Goal: Navigation & Orientation: Understand site structure

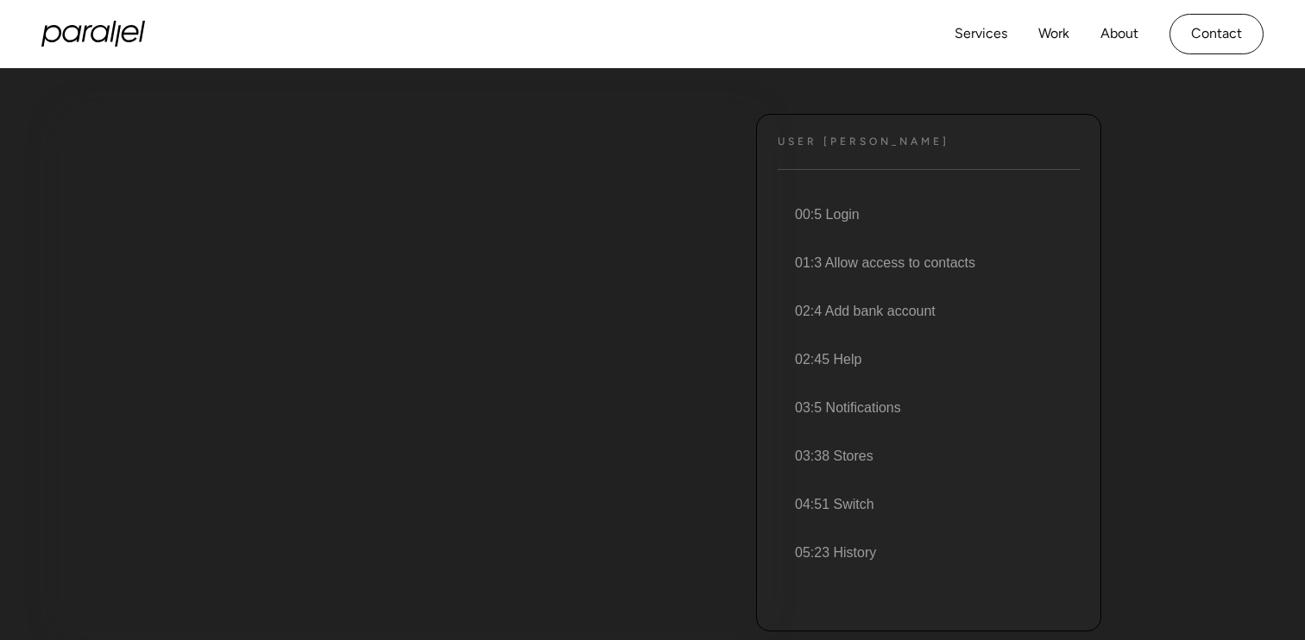
scroll to position [183, 0]
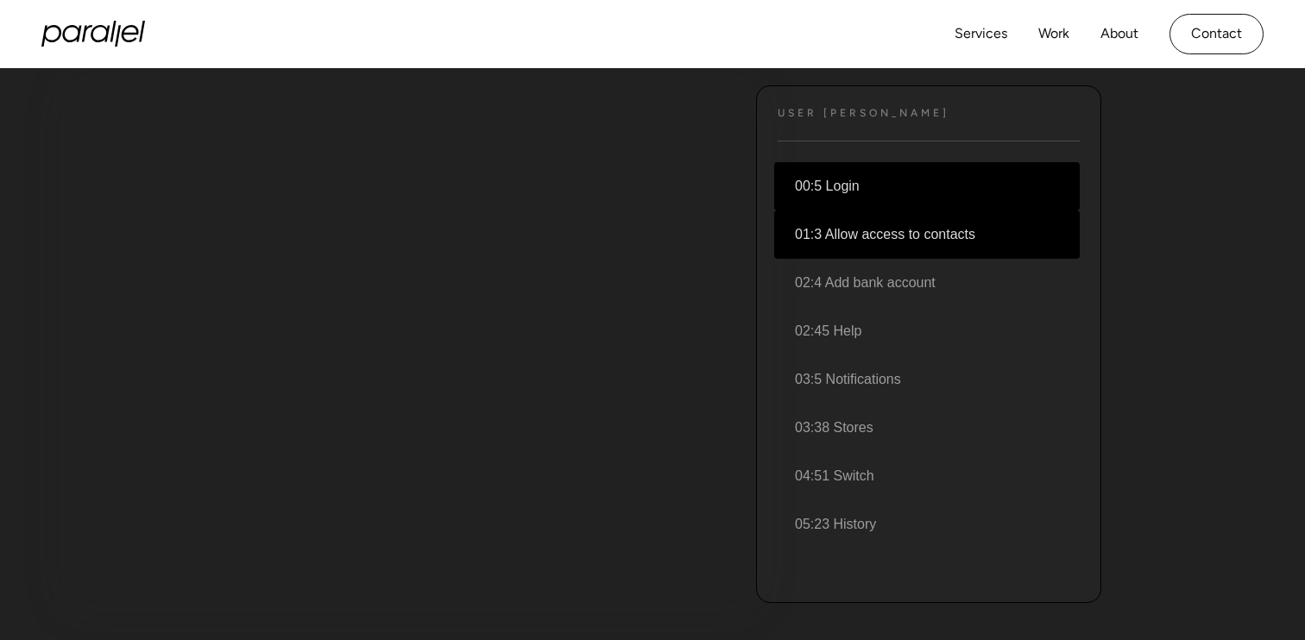
click at [921, 241] on li "01:3 Allow access to contacts" at bounding box center [926, 235] width 305 height 48
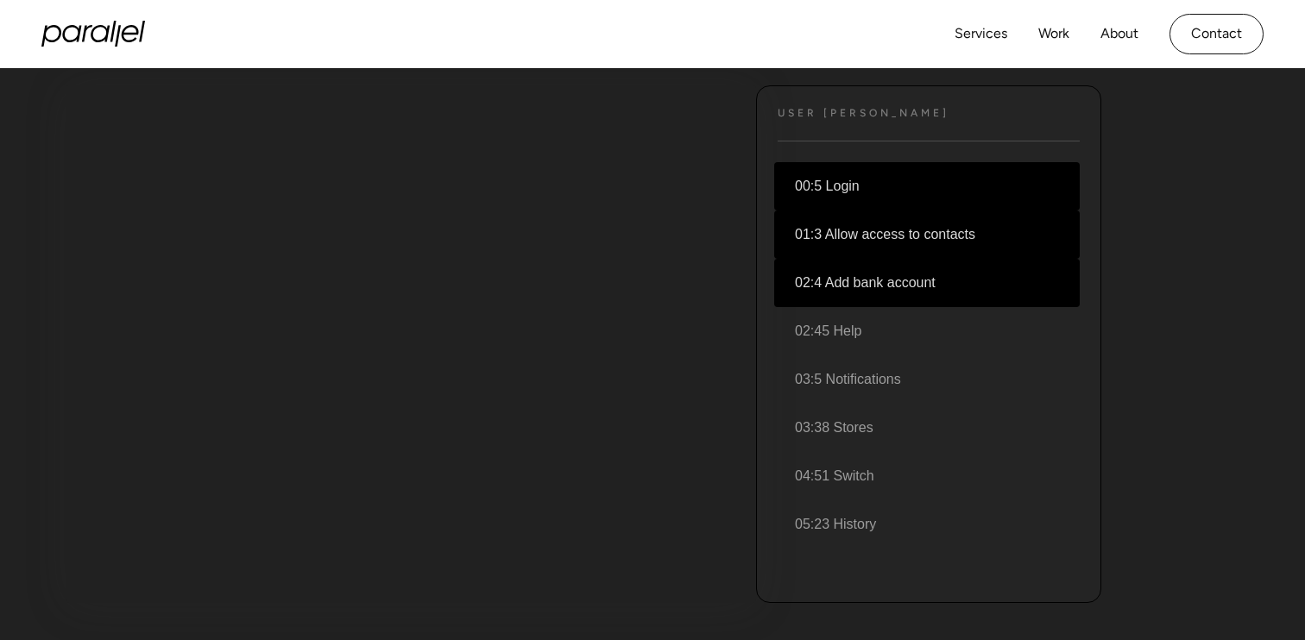
click at [920, 278] on li "02:4 Add bank account" at bounding box center [926, 283] width 305 height 48
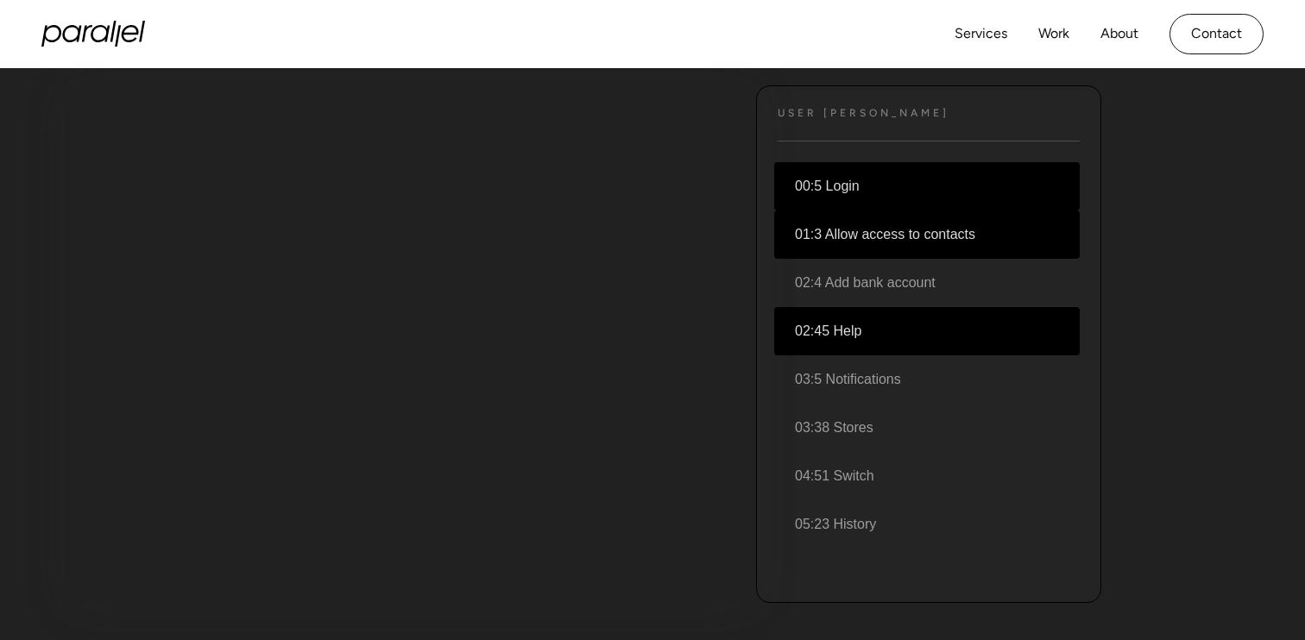
click at [888, 339] on li "02:45 Help" at bounding box center [926, 331] width 305 height 48
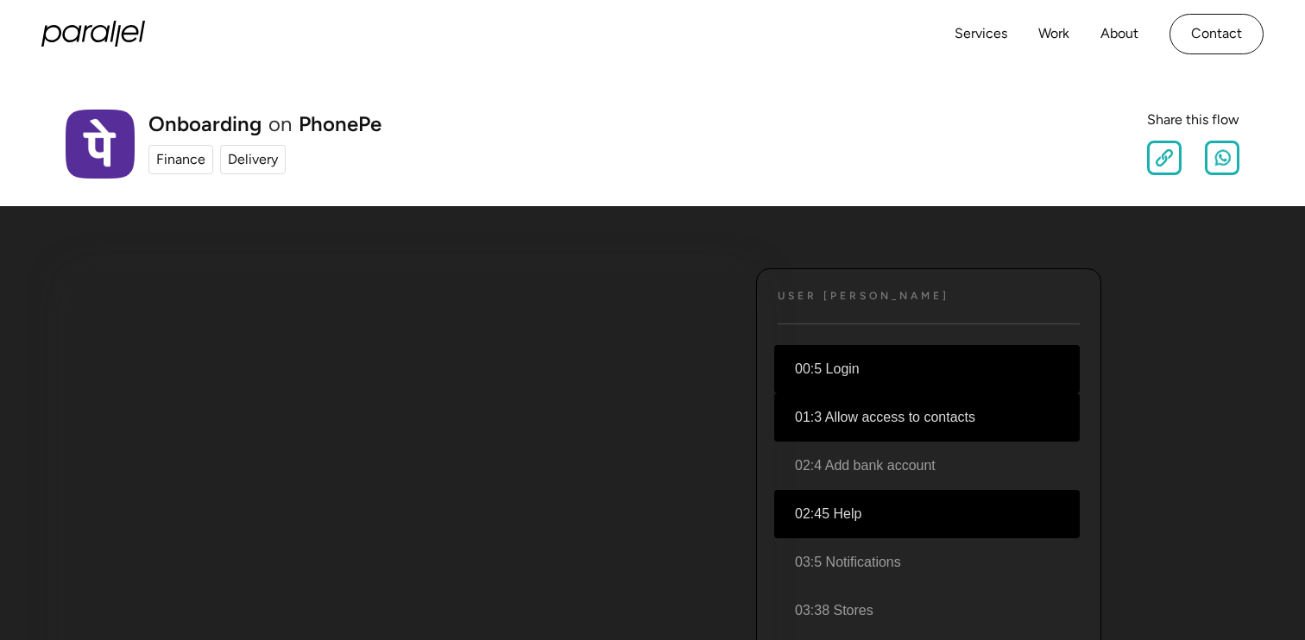
click at [98, 159] on img at bounding box center [100, 144] width 69 height 69
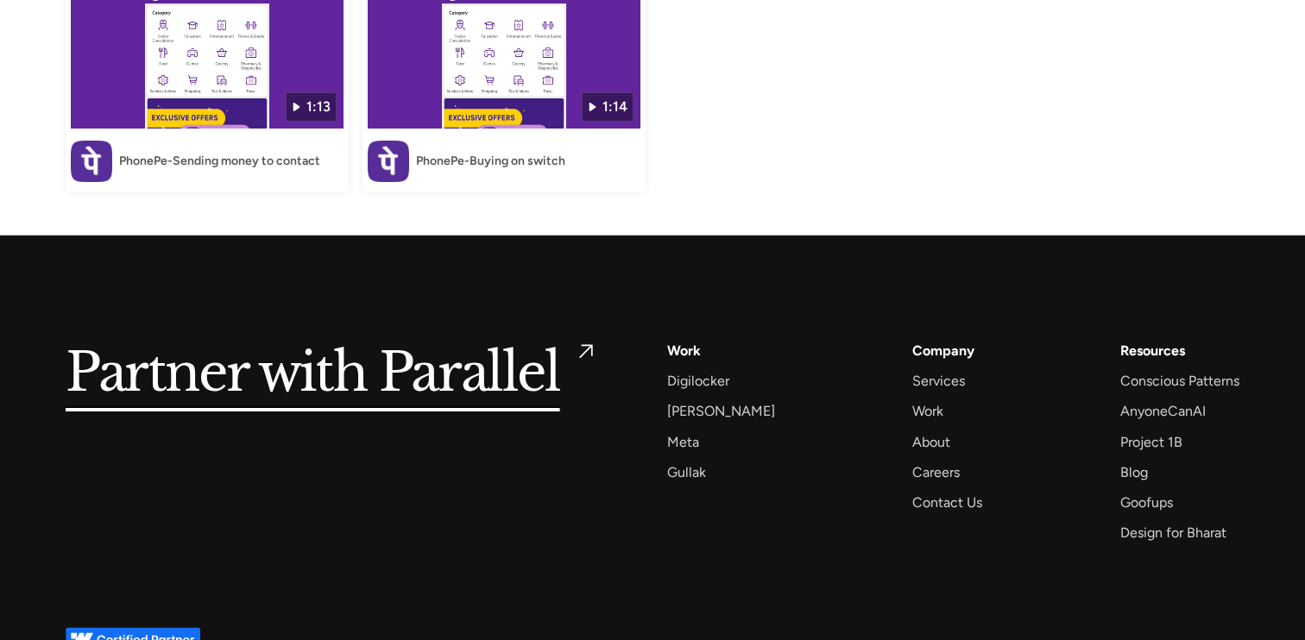
scroll to position [3706, 0]
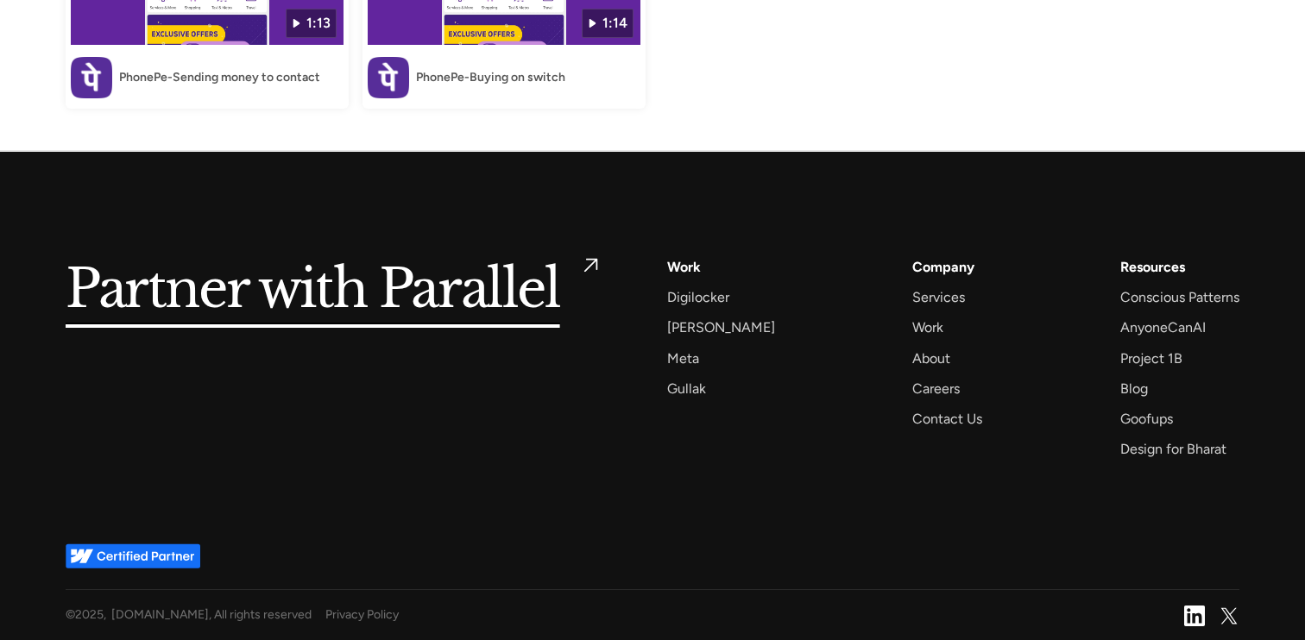
click at [174, 310] on h5 "Partner with Parallel" at bounding box center [313, 290] width 494 height 70
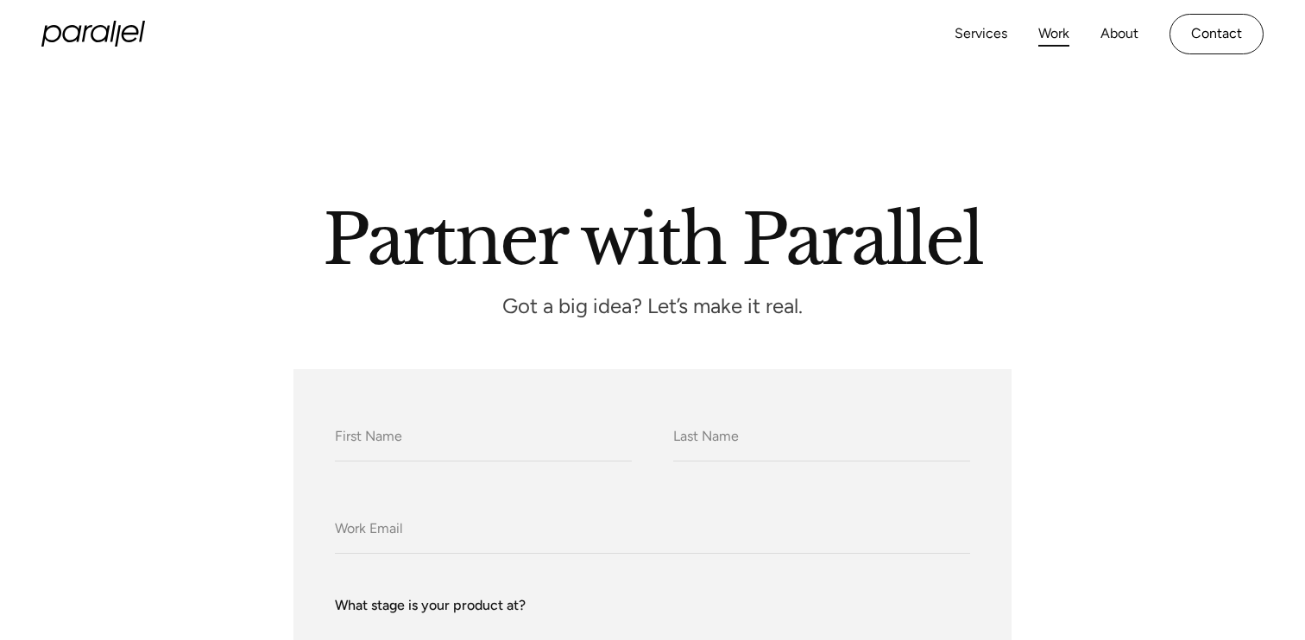
click at [1063, 33] on link "Work" at bounding box center [1053, 34] width 31 height 25
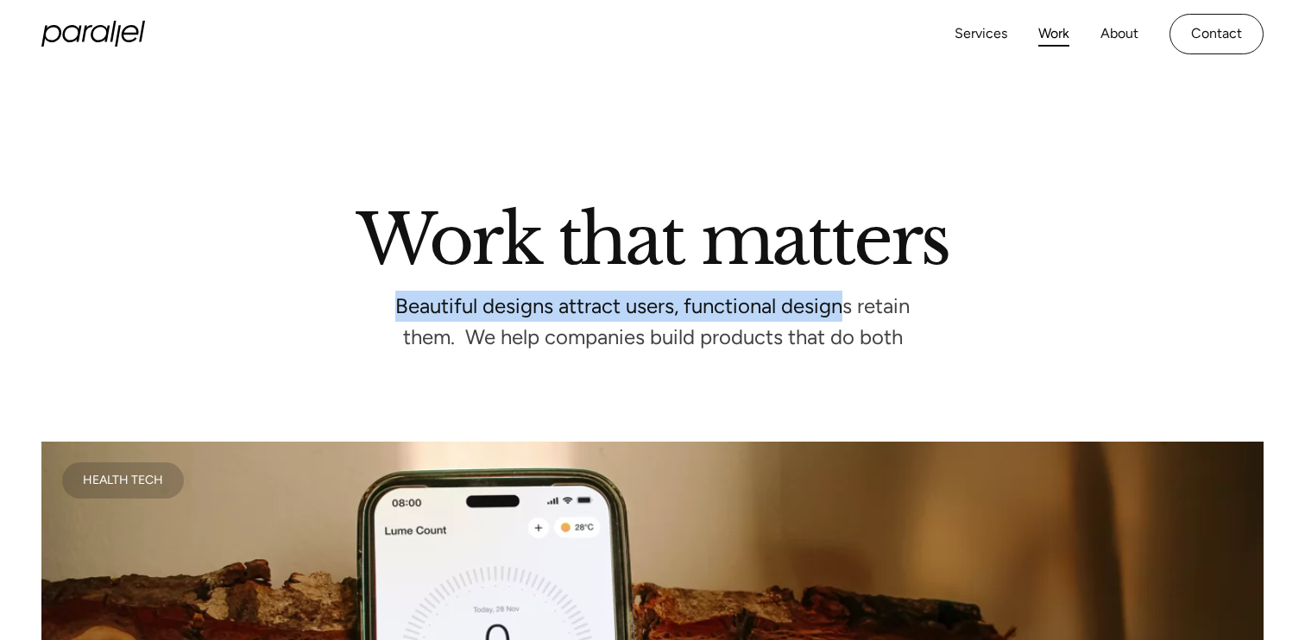
drag, startPoint x: 390, startPoint y: 305, endPoint x: 892, endPoint y: 305, distance: 502.2
click at [885, 305] on p "Beautiful designs attract users, functional designs retain them.  We help compa…" at bounding box center [652, 322] width 518 height 46
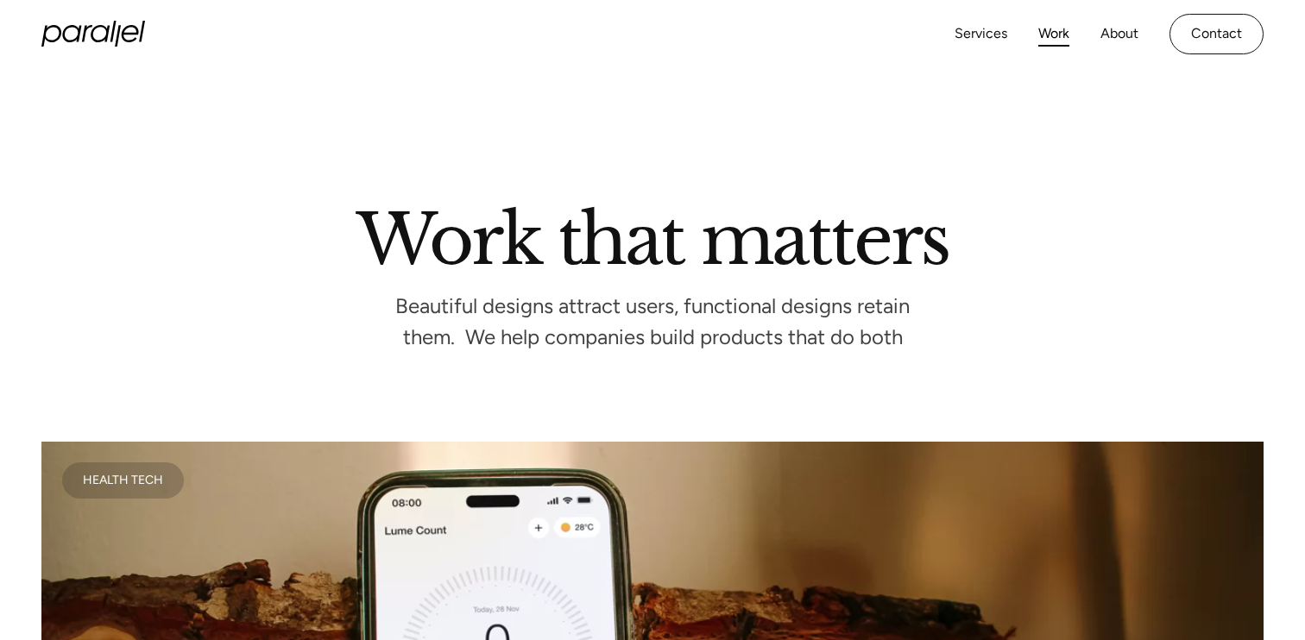
click at [892, 305] on p "Beautiful designs attract users, functional designs retain them.  We help compa…" at bounding box center [652, 322] width 518 height 46
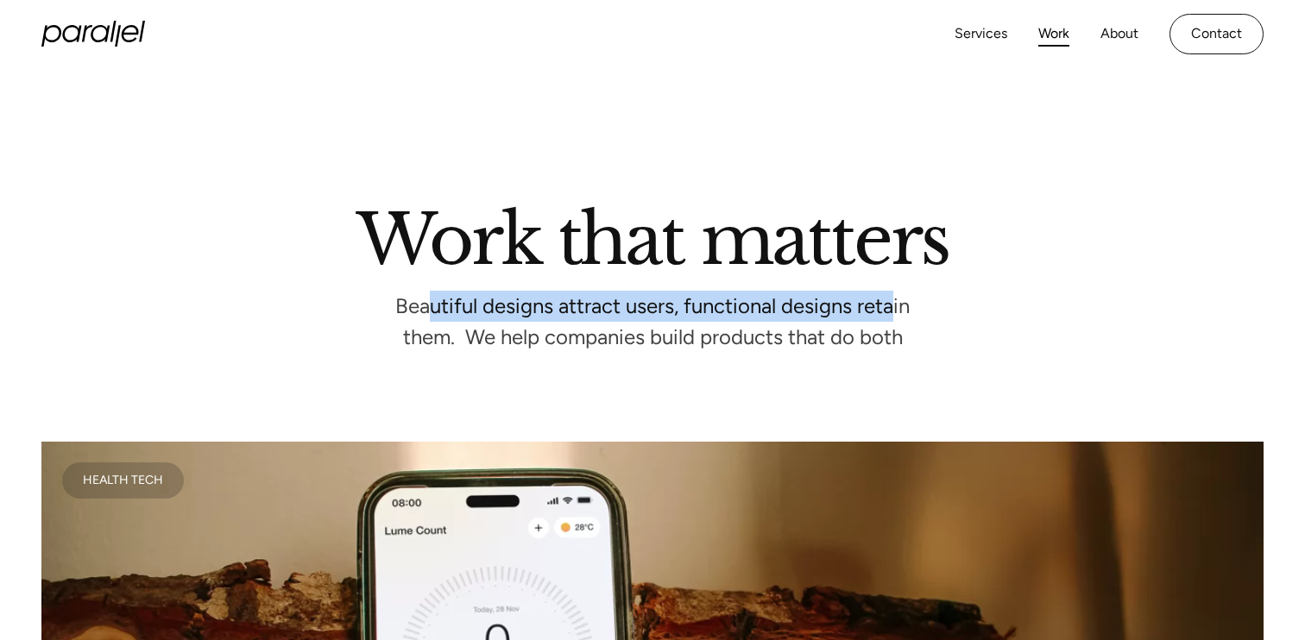
drag, startPoint x: 897, startPoint y: 314, endPoint x: 412, endPoint y: 302, distance: 485.1
click at [424, 303] on p "Beautiful designs attract users, functional designs retain them.  We help compa…" at bounding box center [652, 322] width 518 height 46
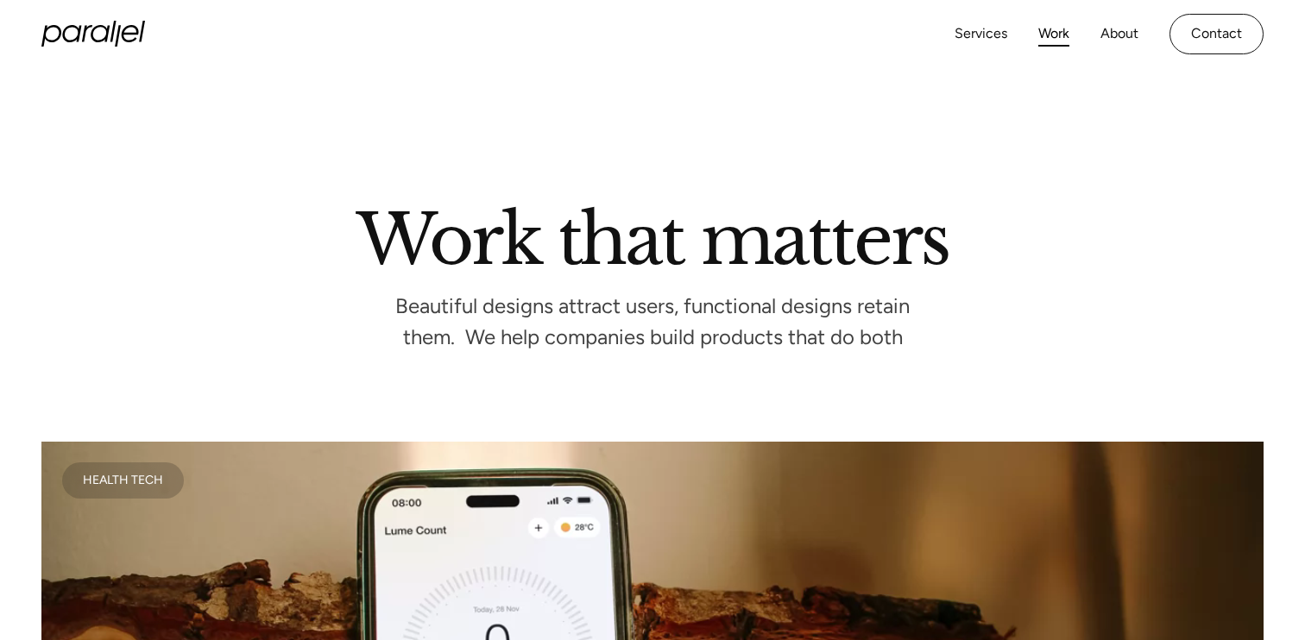
click at [413, 347] on div at bounding box center [652, 393] width 1305 height 97
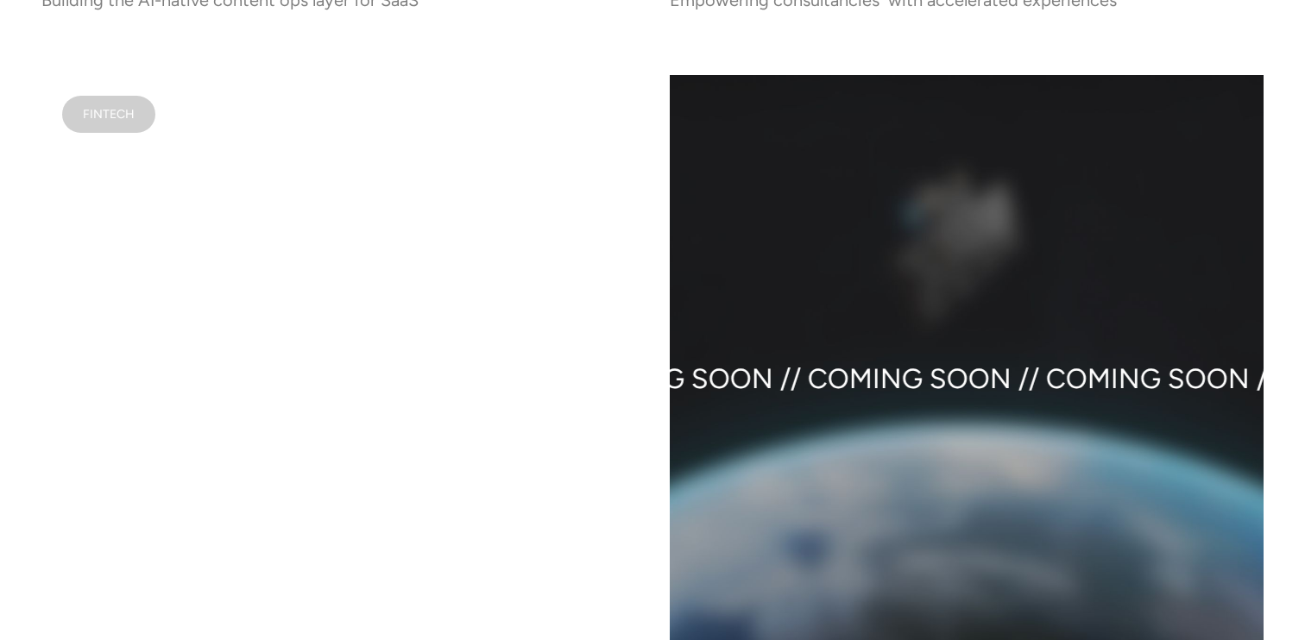
scroll to position [1837, 0]
